Goal: Task Accomplishment & Management: Manage account settings

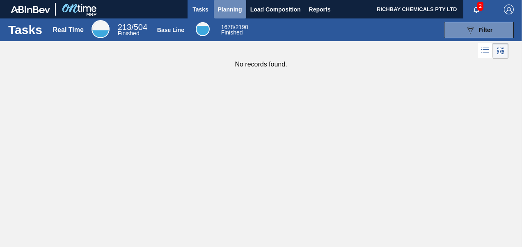
click at [230, 9] on span "Planning" at bounding box center [230, 10] width 24 height 10
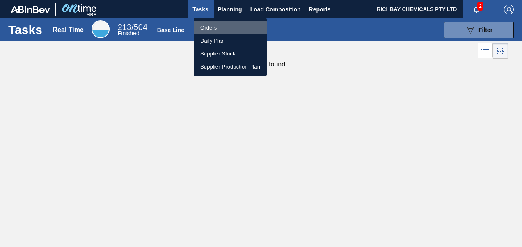
click at [218, 30] on li "Orders" at bounding box center [230, 27] width 73 height 13
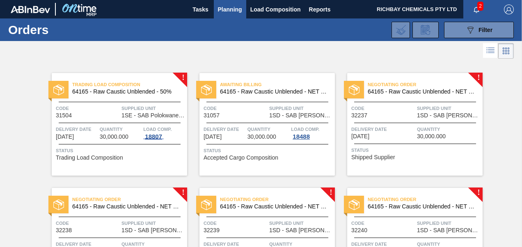
click at [153, 136] on div "18807" at bounding box center [153, 136] width 21 height 7
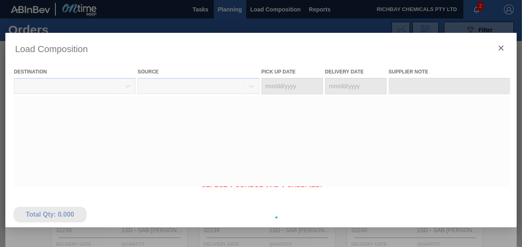
type Date "[DATE]"
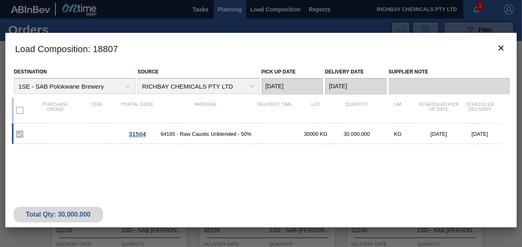
click at [278, 132] on div "31504 64165 - Raw Caustic Unblended - 50% 30000 KG 30,000.000 KG [DATE] [DATE]" at bounding box center [256, 134] width 489 height 21
click at [356, 136] on div "30,000.000" at bounding box center [356, 134] width 41 height 6
click at [497, 52] on icon "botão de ícone" at bounding box center [501, 48] width 10 height 10
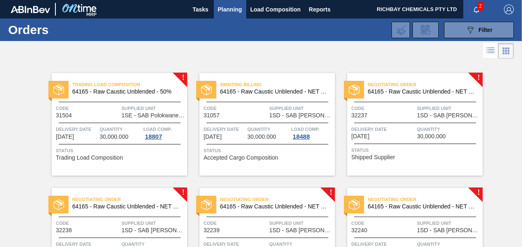
click at [130, 159] on div "Status Trading Load Composition" at bounding box center [120, 153] width 129 height 13
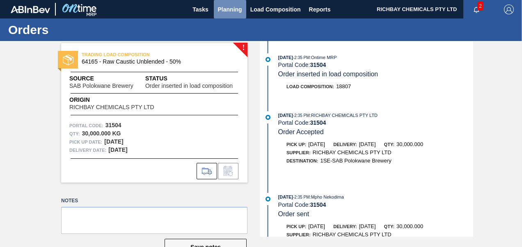
click at [222, 12] on span "Planning" at bounding box center [230, 10] width 24 height 10
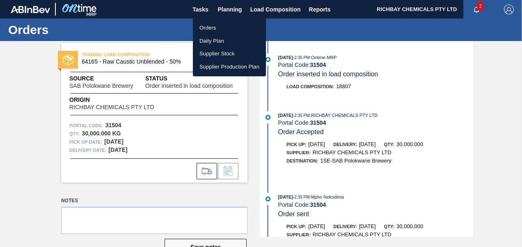
click at [216, 30] on li "Orders" at bounding box center [229, 27] width 73 height 13
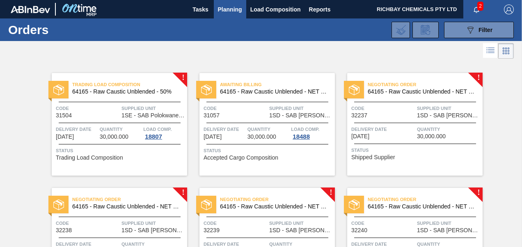
click at [442, 119] on div "Negotiating Order 64165 - Raw Caustic Unblended - NET WET Code 32237 Supplied U…" at bounding box center [415, 124] width 136 height 103
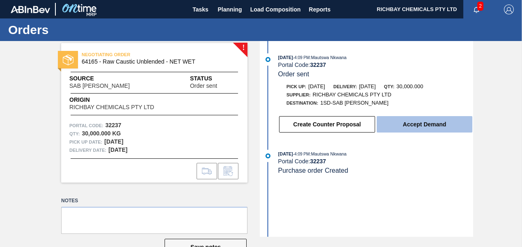
click at [419, 119] on button "Accept Demand" at bounding box center [425, 124] width 96 height 16
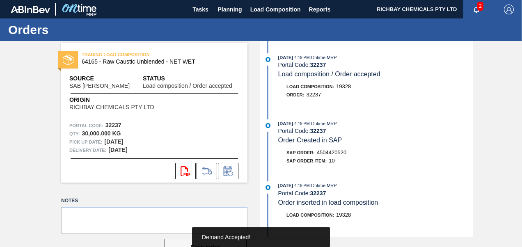
scroll to position [196, 0]
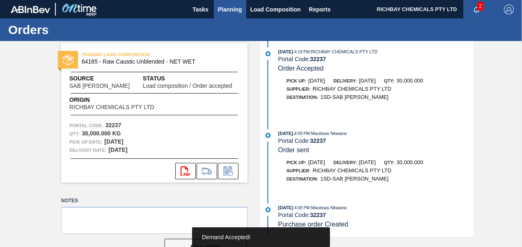
click at [227, 10] on span "Planning" at bounding box center [230, 10] width 24 height 10
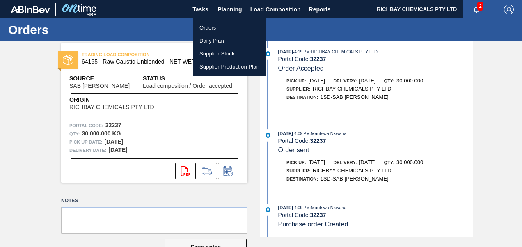
click at [225, 28] on li "Orders" at bounding box center [229, 27] width 73 height 13
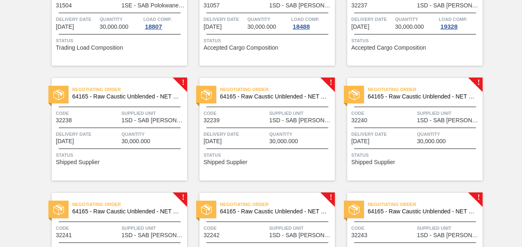
scroll to position [123, 0]
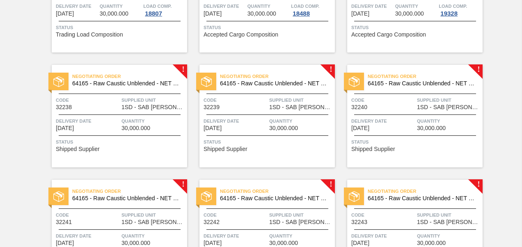
click at [122, 149] on div "Status Shipped Supplier" at bounding box center [120, 144] width 129 height 13
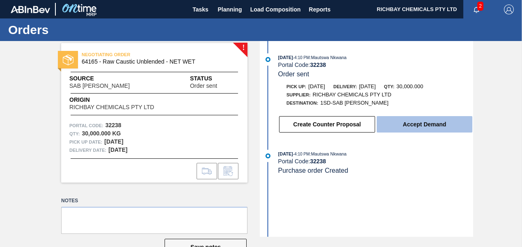
click at [447, 123] on button "Accept Demand" at bounding box center [425, 124] width 96 height 16
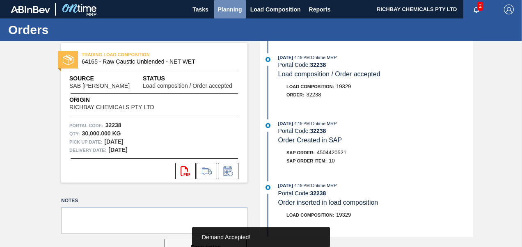
click at [230, 9] on span "Planning" at bounding box center [230, 10] width 24 height 10
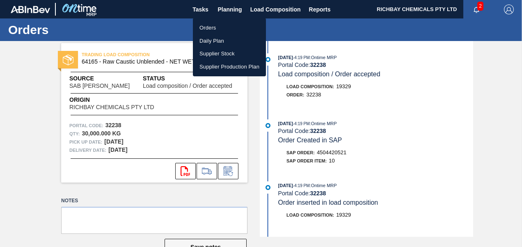
click at [205, 28] on li "Orders" at bounding box center [229, 27] width 73 height 13
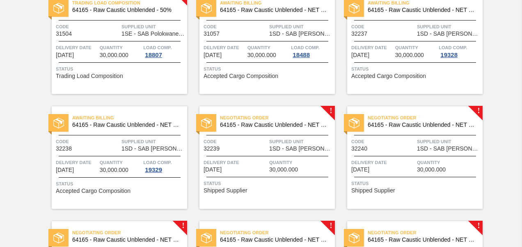
scroll to position [82, 0]
click at [309, 145] on span "Supplied Unit" at bounding box center [301, 141] width 64 height 8
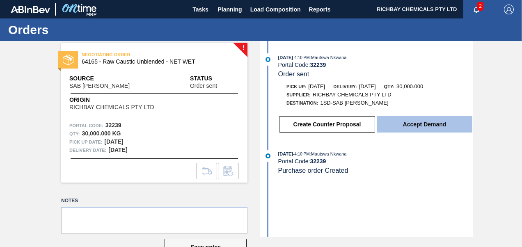
click at [411, 121] on button "Accept Demand" at bounding box center [425, 124] width 96 height 16
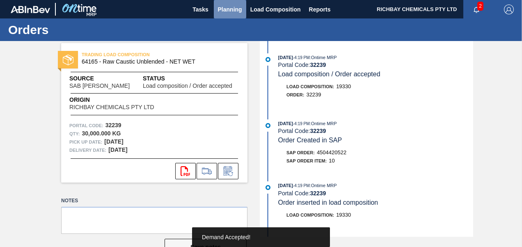
click at [222, 9] on span "Planning" at bounding box center [230, 10] width 24 height 10
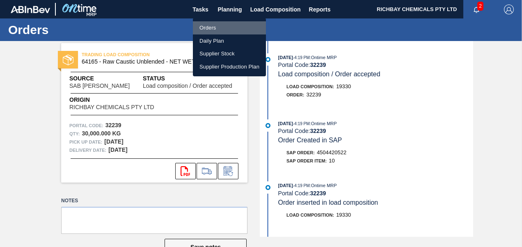
click at [216, 28] on li "Orders" at bounding box center [229, 27] width 73 height 13
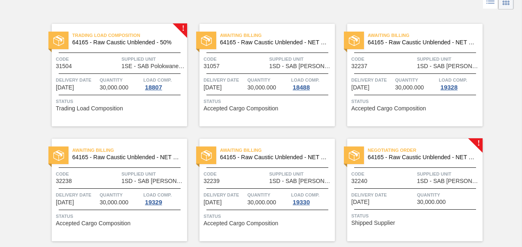
scroll to position [164, 0]
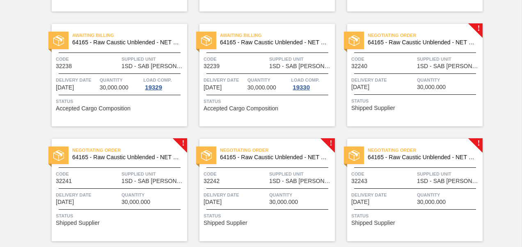
click at [404, 93] on div "Negotiating Order 64165 - Raw Caustic Unblended - NET WET Code 32240 Supplied U…" at bounding box center [415, 75] width 136 height 103
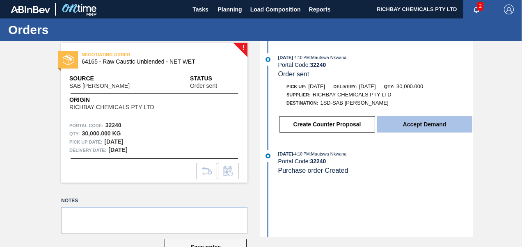
click at [413, 122] on button "Accept Demand" at bounding box center [425, 124] width 96 height 16
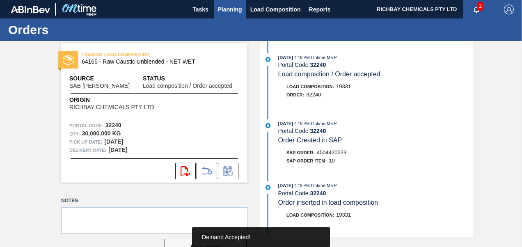
click at [237, 11] on span "Planning" at bounding box center [230, 10] width 24 height 10
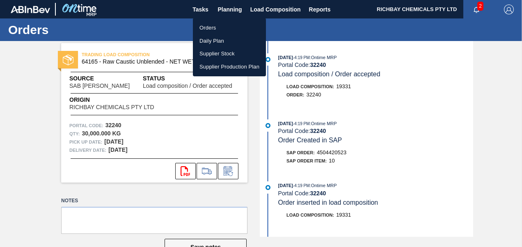
click at [231, 29] on li "Orders" at bounding box center [229, 27] width 73 height 13
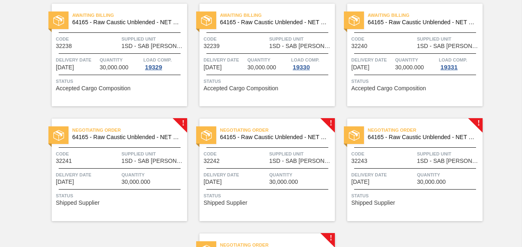
scroll to position [205, 0]
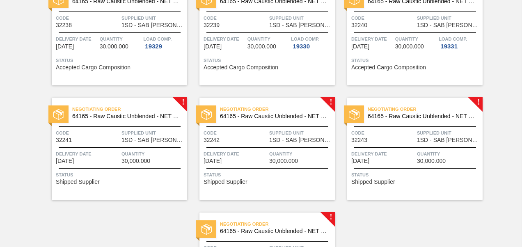
click at [134, 133] on span "Supplied Unit" at bounding box center [154, 133] width 64 height 8
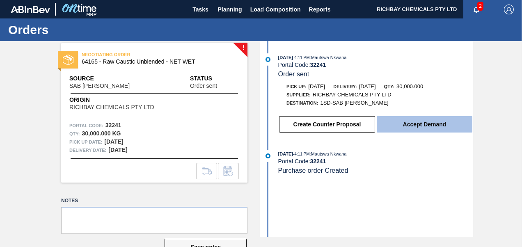
click at [428, 123] on button "Accept Demand" at bounding box center [425, 124] width 96 height 16
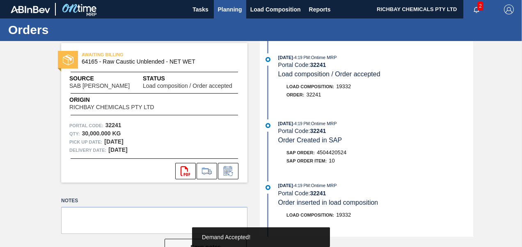
click at [227, 8] on span "Planning" at bounding box center [230, 10] width 24 height 10
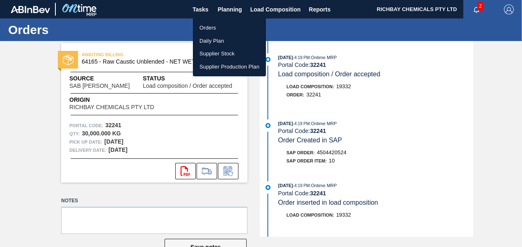
click at [206, 30] on li "Orders" at bounding box center [229, 27] width 73 height 13
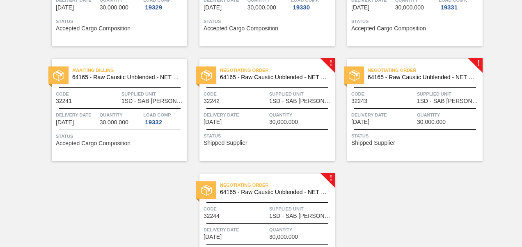
scroll to position [303, 0]
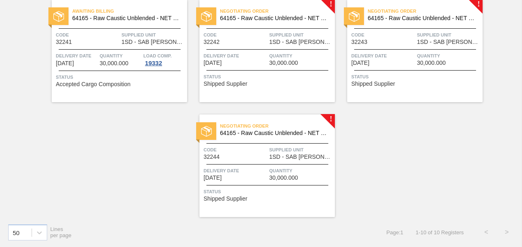
click at [269, 67] on div "Negotiating Order 64165 - Raw Caustic Unblended - NET WET Code 32242 Supplied U…" at bounding box center [268, 51] width 136 height 103
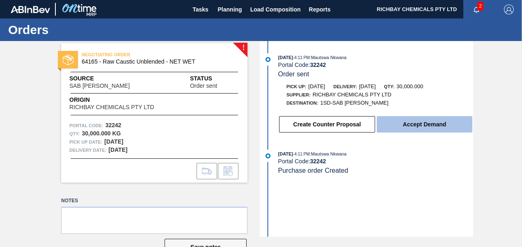
click at [412, 125] on button "Accept Demand" at bounding box center [425, 124] width 96 height 16
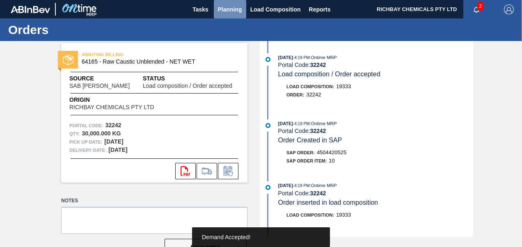
click at [231, 12] on span "Planning" at bounding box center [230, 10] width 24 height 10
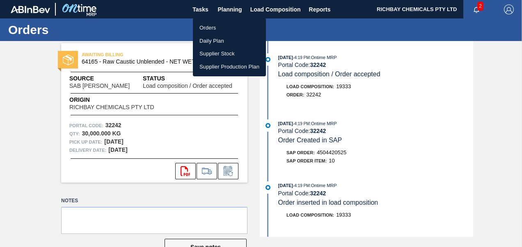
click at [223, 25] on li "Orders" at bounding box center [229, 27] width 73 height 13
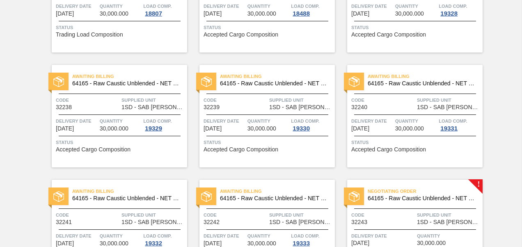
scroll to position [303, 0]
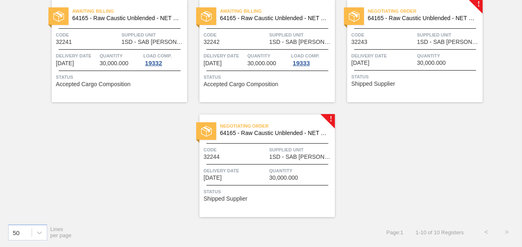
click at [406, 80] on span "Status" at bounding box center [416, 77] width 129 height 8
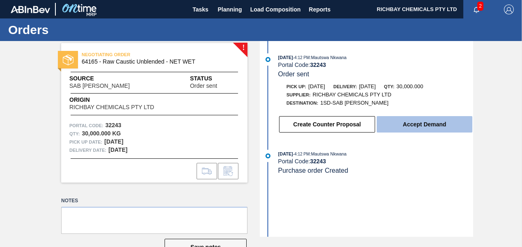
click at [399, 125] on button "Accept Demand" at bounding box center [425, 124] width 96 height 16
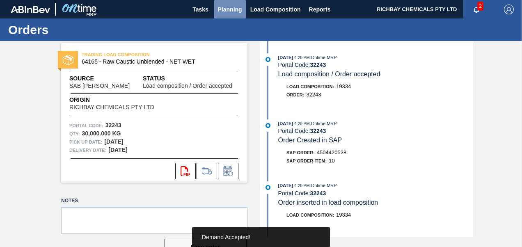
click at [231, 8] on span "Planning" at bounding box center [230, 10] width 24 height 10
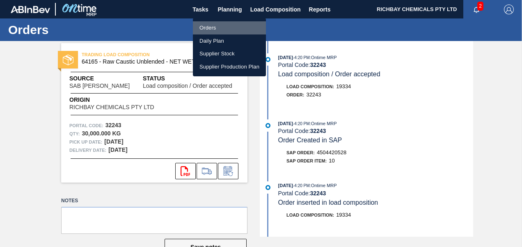
click at [224, 25] on li "Orders" at bounding box center [229, 27] width 73 height 13
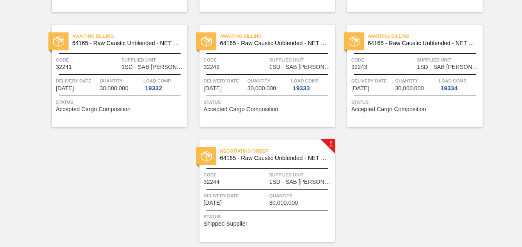
scroll to position [303, 0]
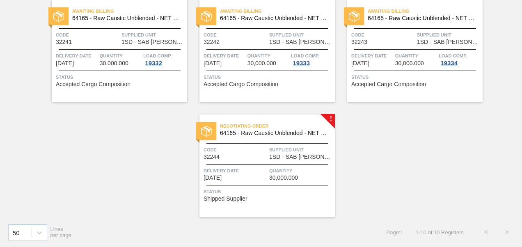
click at [286, 176] on span "30,000.000" at bounding box center [283, 178] width 29 height 6
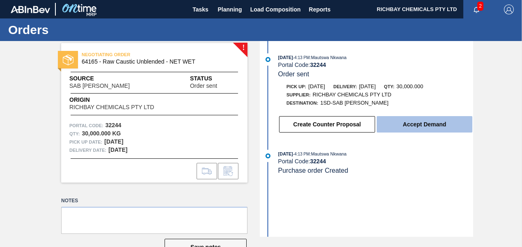
click at [417, 122] on button "Accept Demand" at bounding box center [425, 124] width 96 height 16
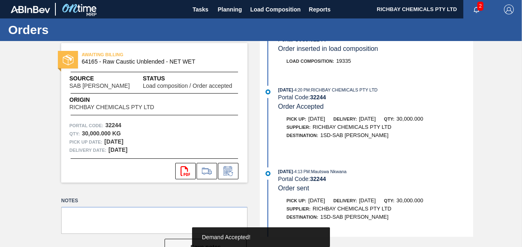
scroll to position [164, 0]
